Goal: Task Accomplishment & Management: Manage account settings

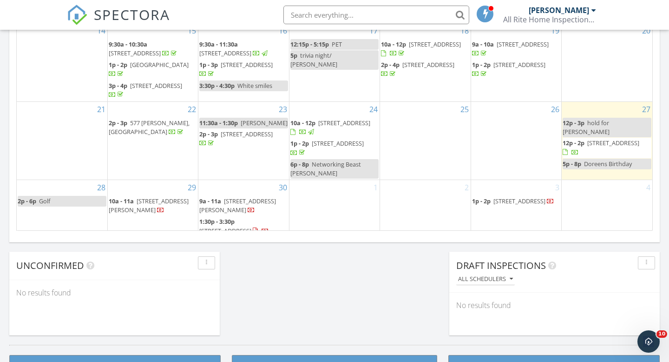
click at [579, 157] on div at bounding box center [575, 152] width 7 height 7
